Goal: Find contact information: Find contact information

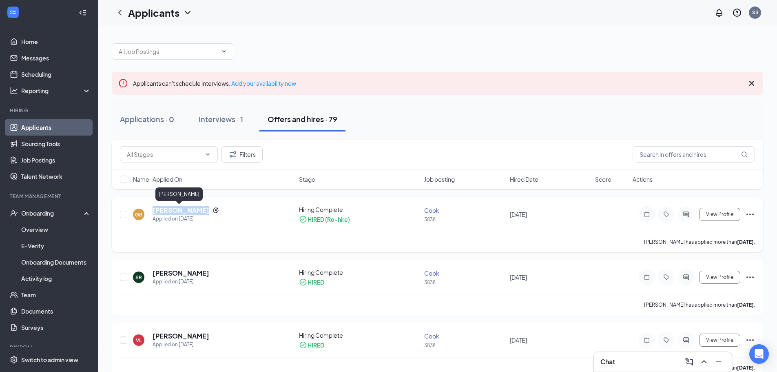
drag, startPoint x: 197, startPoint y: 210, endPoint x: 153, endPoint y: 210, distance: 44.1
click at [153, 210] on div "[PERSON_NAME]" at bounding box center [186, 210] width 67 height 9
copy h5 "[PERSON_NAME]"
click at [172, 209] on h5 "[PERSON_NAME]" at bounding box center [181, 210] width 57 height 9
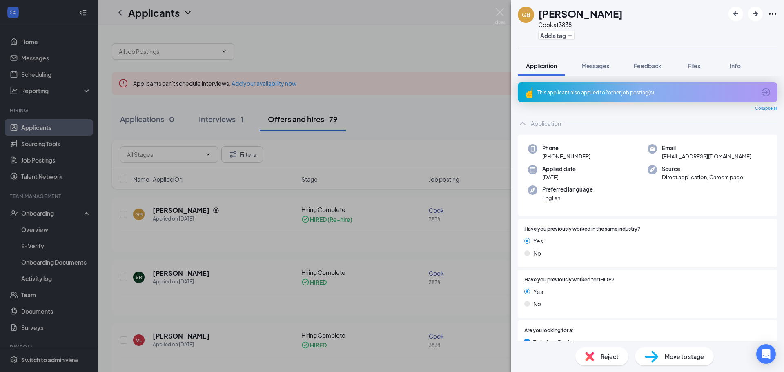
click at [710, 162] on div "Phone [PHONE_NUMBER] Email [EMAIL_ADDRESS][DOMAIN_NAME] Applied date [DATE] Sou…" at bounding box center [647, 175] width 260 height 81
drag, startPoint x: 732, startPoint y: 157, endPoint x: 647, endPoint y: 160, distance: 85.3
click at [647, 160] on div "Email [EMAIL_ADDRESS][DOMAIN_NAME]" at bounding box center [707, 152] width 120 height 17
click at [697, 148] on span "Email" at bounding box center [706, 148] width 89 height 8
drag, startPoint x: 733, startPoint y: 158, endPoint x: 655, endPoint y: 160, distance: 77.1
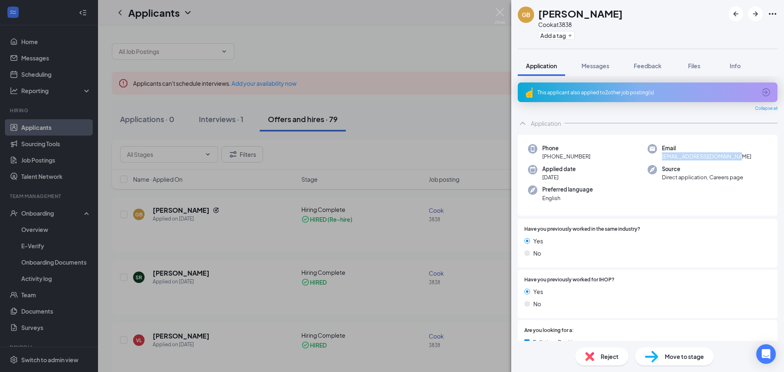
click at [655, 160] on div "Email [EMAIL_ADDRESS][DOMAIN_NAME]" at bounding box center [707, 152] width 120 height 17
copy span "[EMAIL_ADDRESS][DOMAIN_NAME]"
click at [433, 108] on div "GB [PERSON_NAME] at 3838 Add a tag Application Messages Feedback Files Info Thi…" at bounding box center [392, 186] width 784 height 372
